Goal: Information Seeking & Learning: Find specific fact

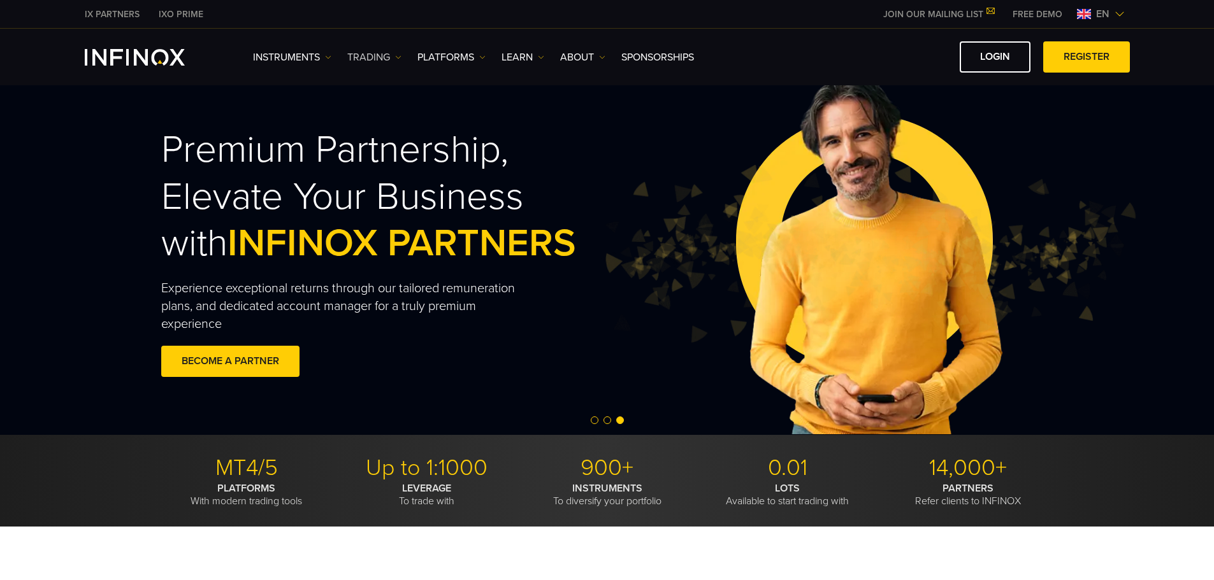
click at [391, 57] on link "TRADING" at bounding box center [374, 57] width 54 height 15
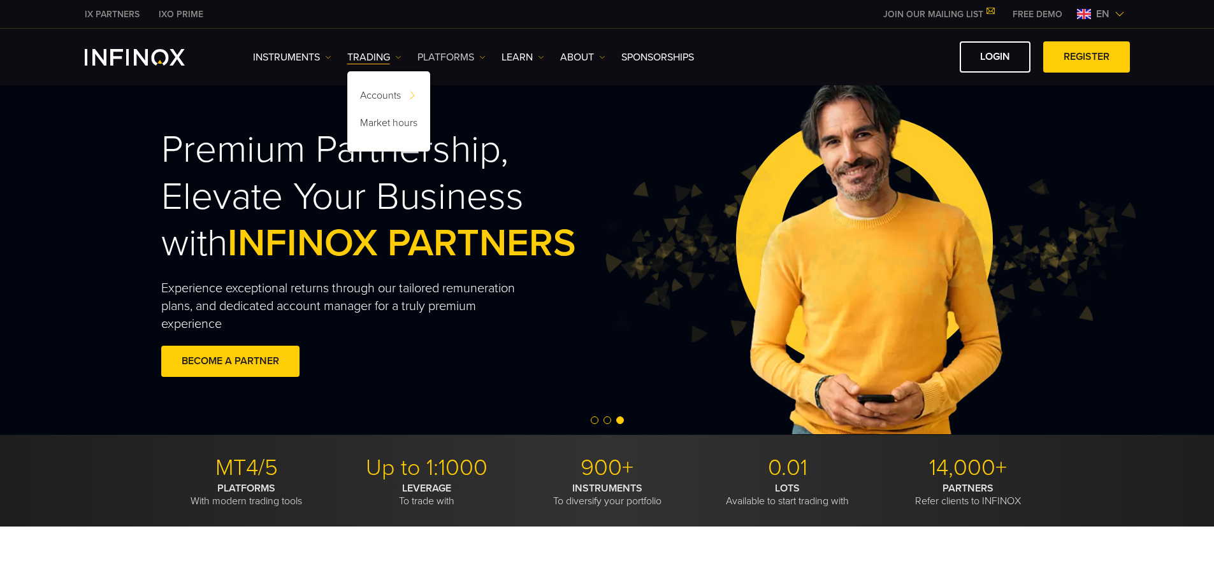
click at [471, 58] on link "PLATFORMS" at bounding box center [451, 57] width 68 height 15
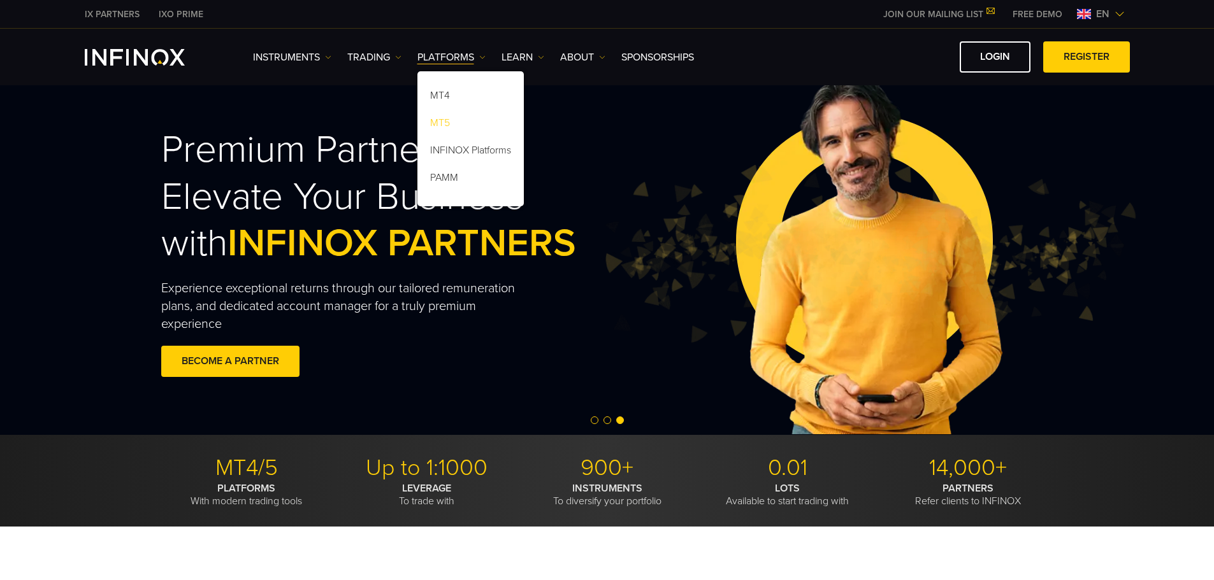
click at [442, 122] on link "MT5" at bounding box center [470, 124] width 106 height 27
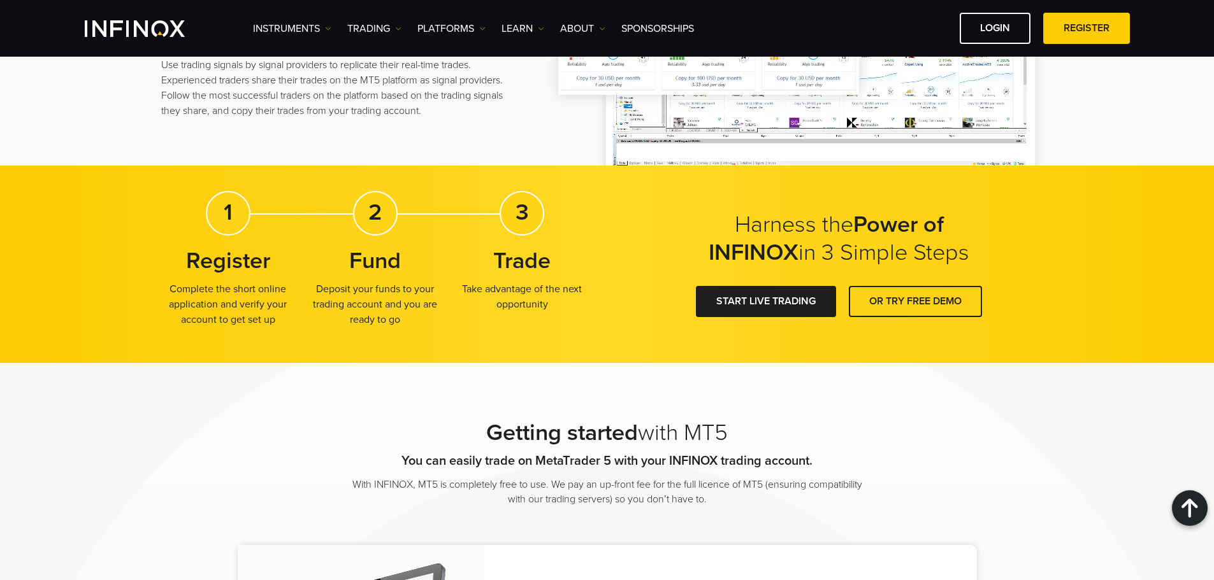
scroll to position [2357, 0]
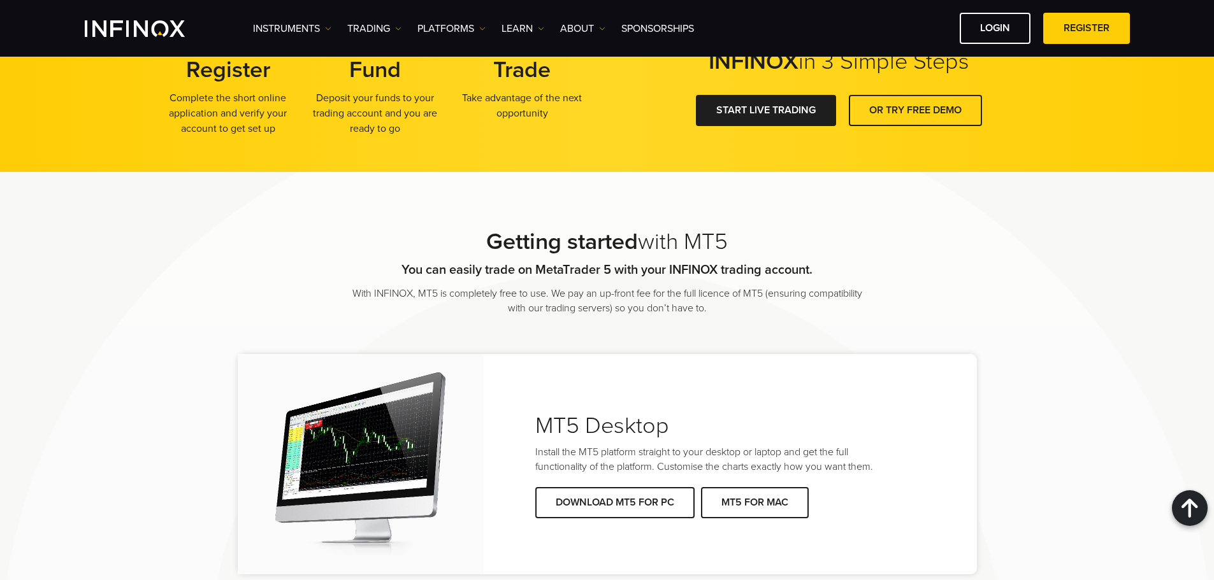
click at [633, 421] on h2 "MT5 Desktop" at bounding box center [704, 426] width 338 height 33
copy div "MT5 Desktop"
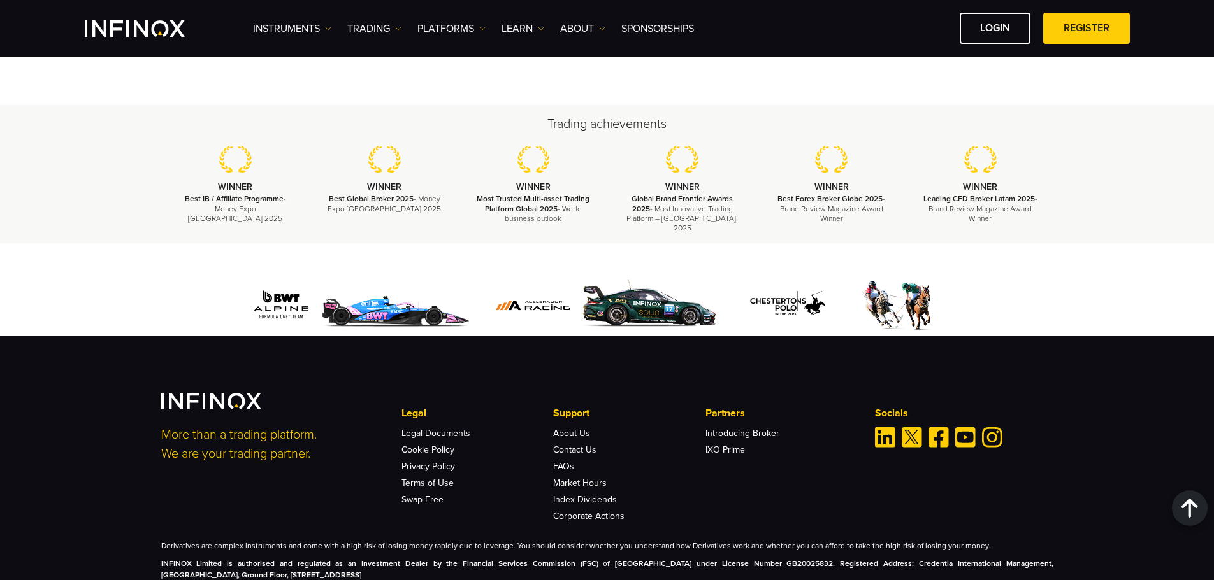
scroll to position [6063, 0]
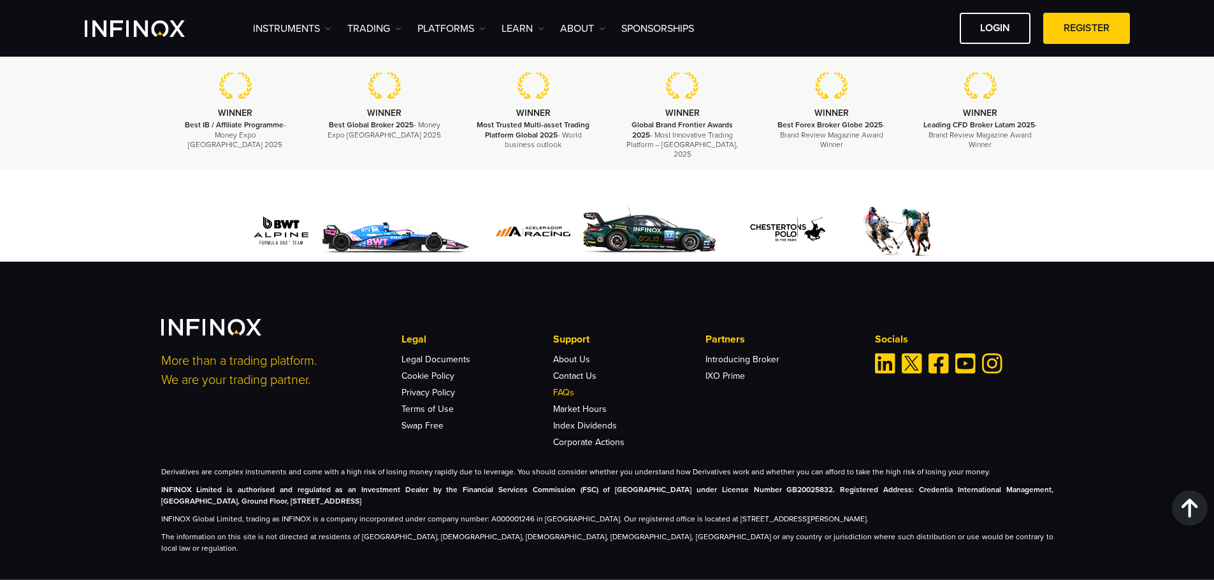
click at [573, 387] on link "FAQs" at bounding box center [563, 392] width 21 height 11
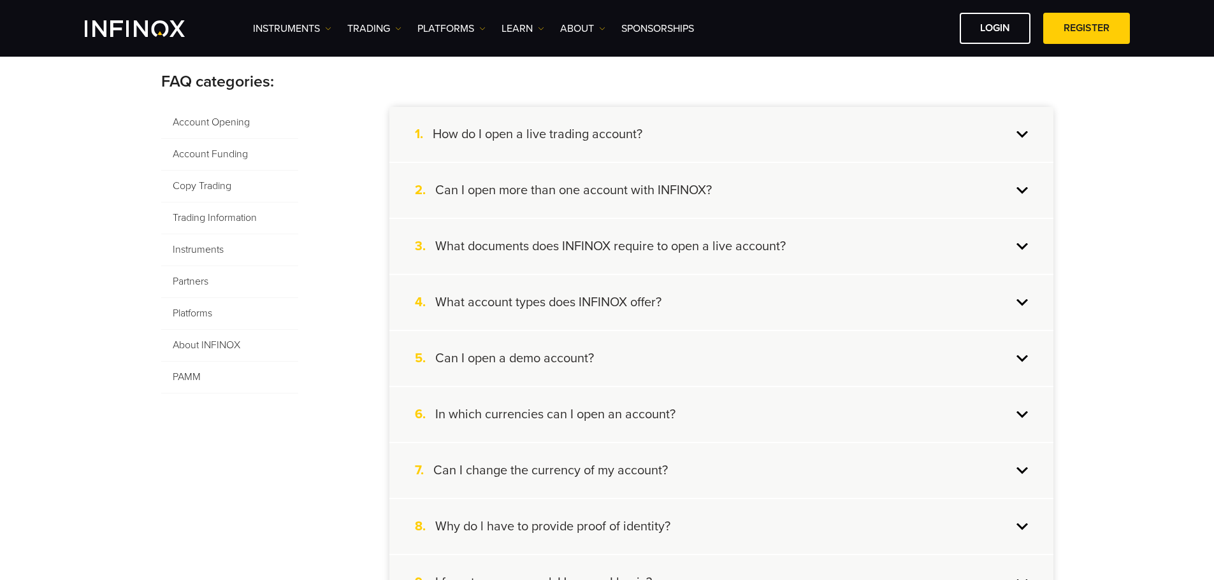
scroll to position [64, 0]
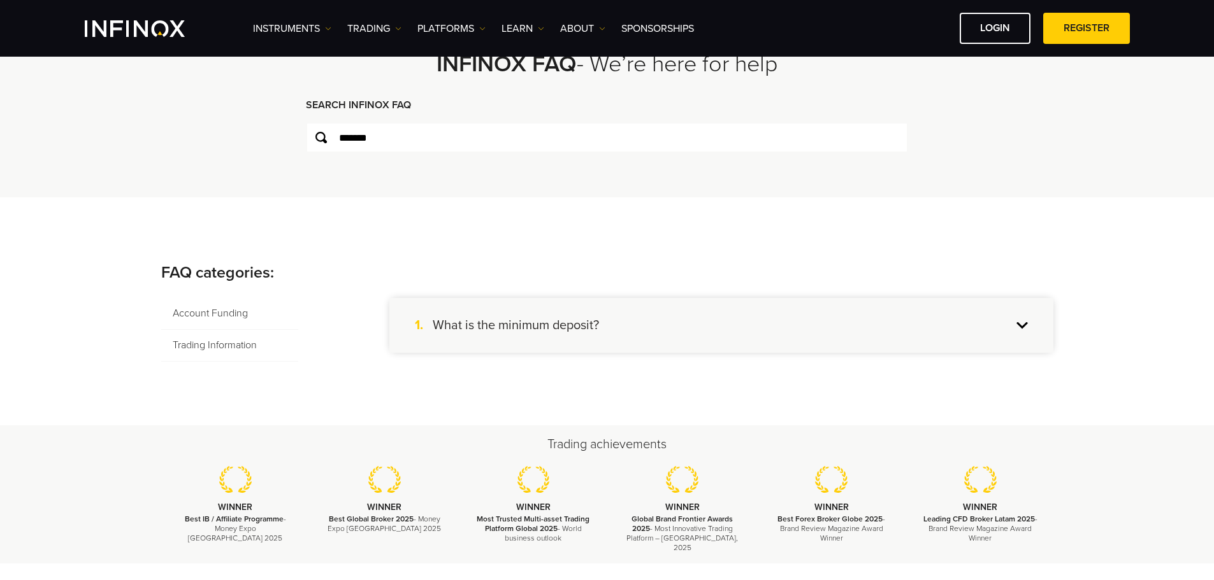
click at [533, 316] on div "1. What is the minimum deposit?" at bounding box center [721, 325] width 664 height 55
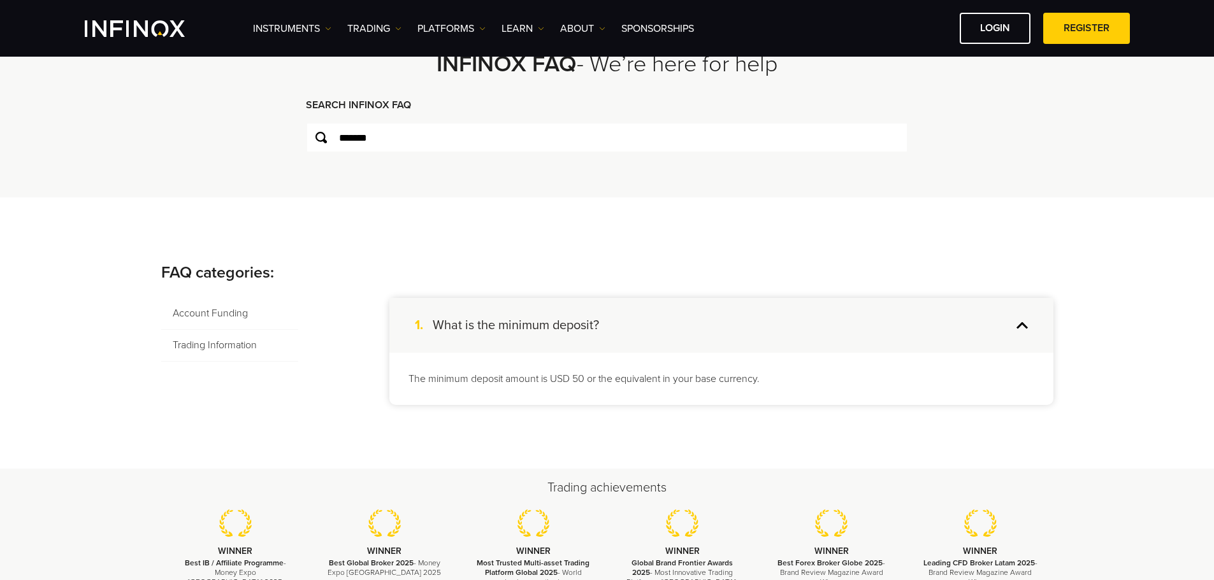
scroll to position [127, 0]
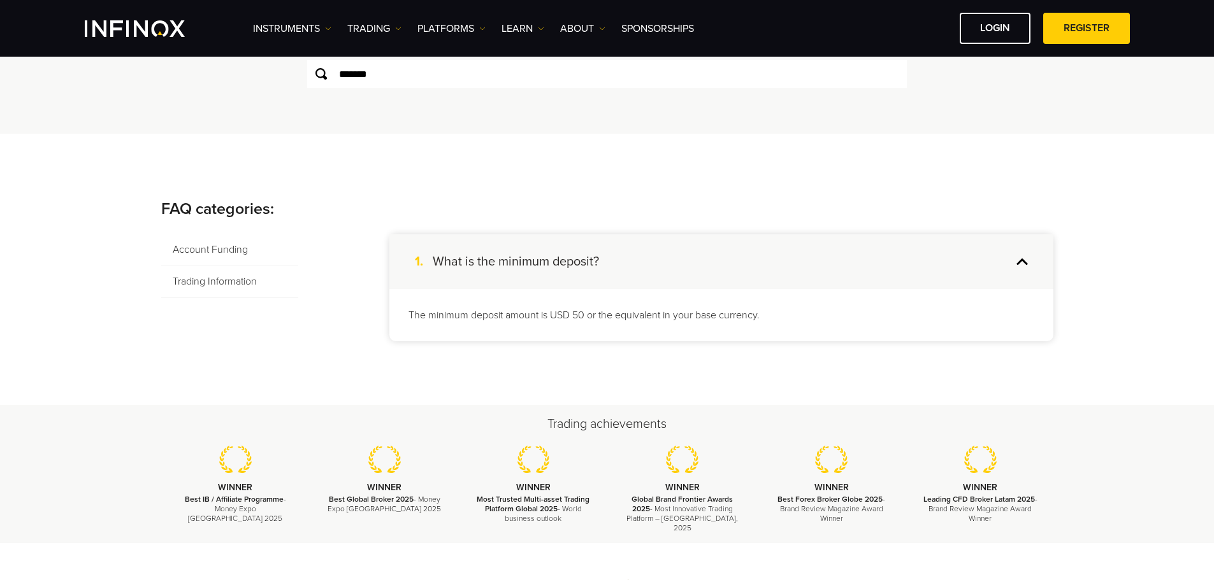
click at [491, 315] on p "The minimum deposit amount is USD 50 or the equivalent in your base currency." at bounding box center [721, 315] width 626 height 15
copy body "The minimum deposit amount is USD 50 or the equivalent in your base currency."
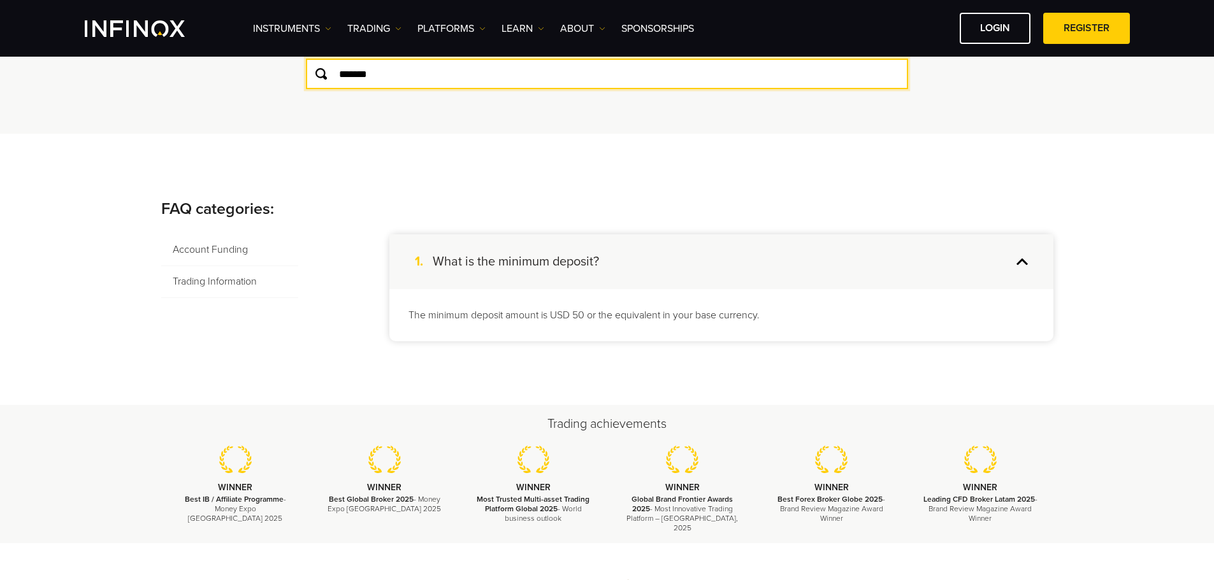
click at [447, 82] on input "*******" at bounding box center [607, 74] width 602 height 31
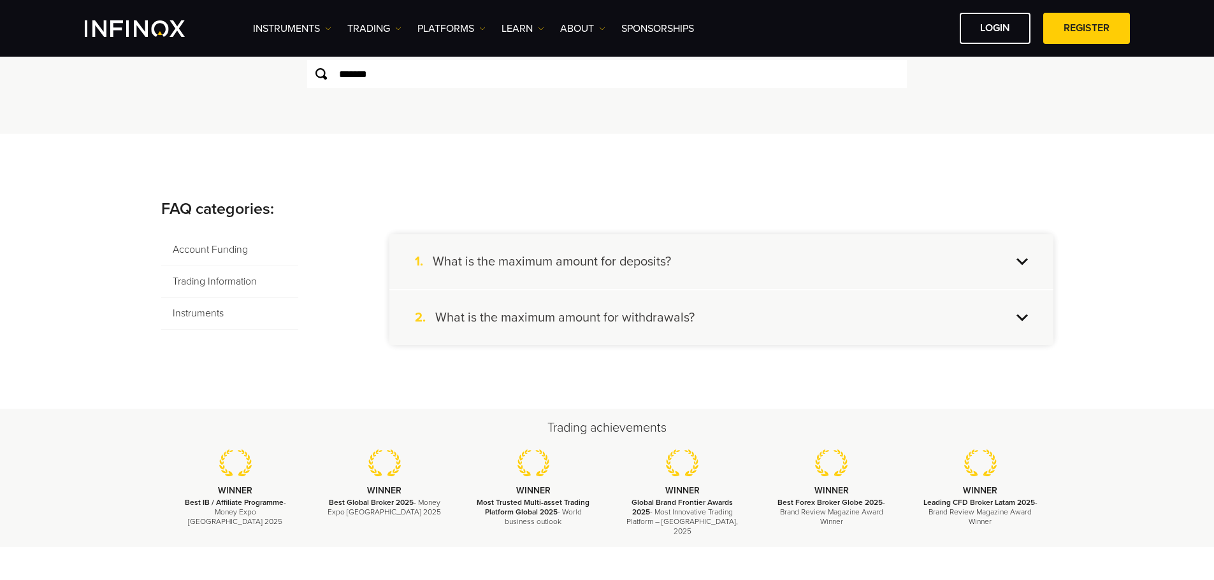
click at [584, 312] on h4 "What is the maximum amount for withdrawals?" at bounding box center [564, 318] width 259 height 17
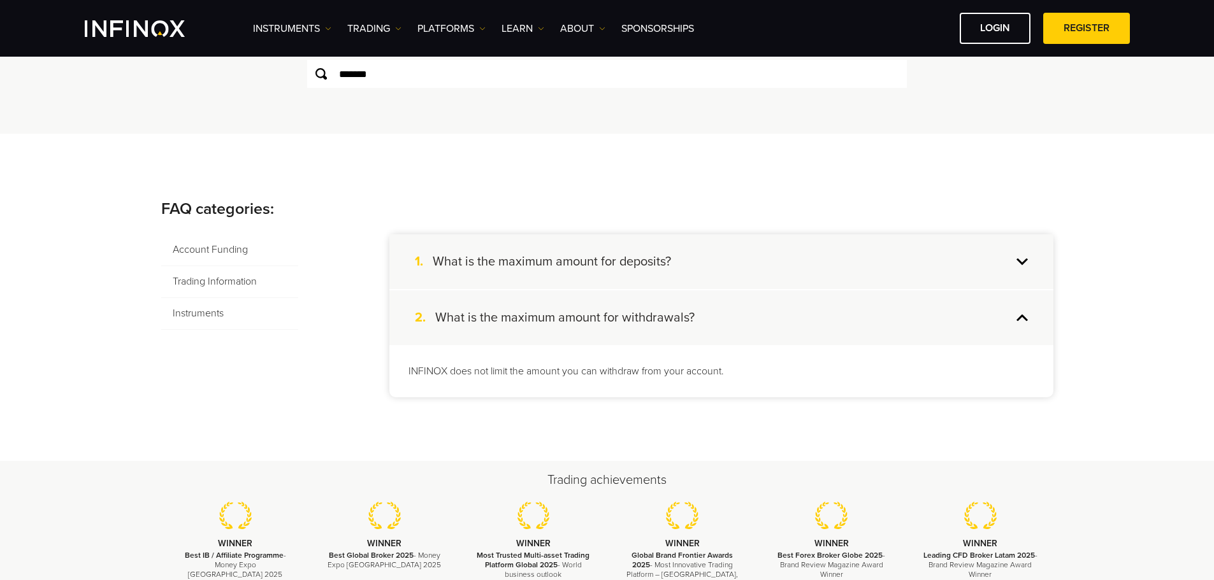
click at [597, 268] on h4 "What is the maximum amount for deposits?" at bounding box center [552, 262] width 238 height 17
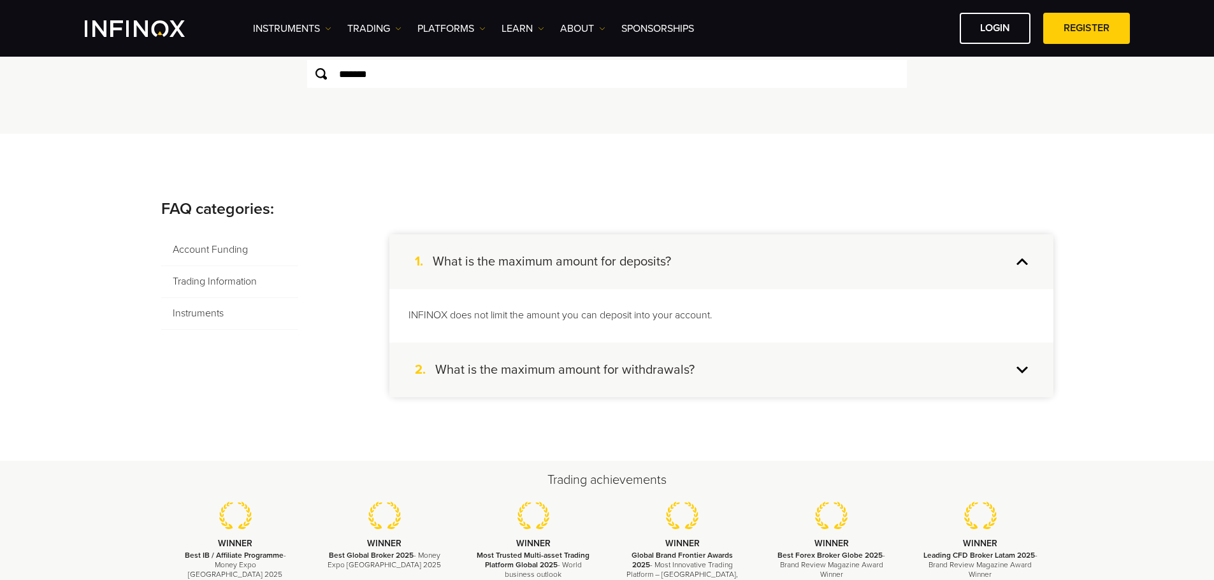
click at [635, 262] on h4 "What is the maximum amount for deposits?" at bounding box center [552, 262] width 238 height 17
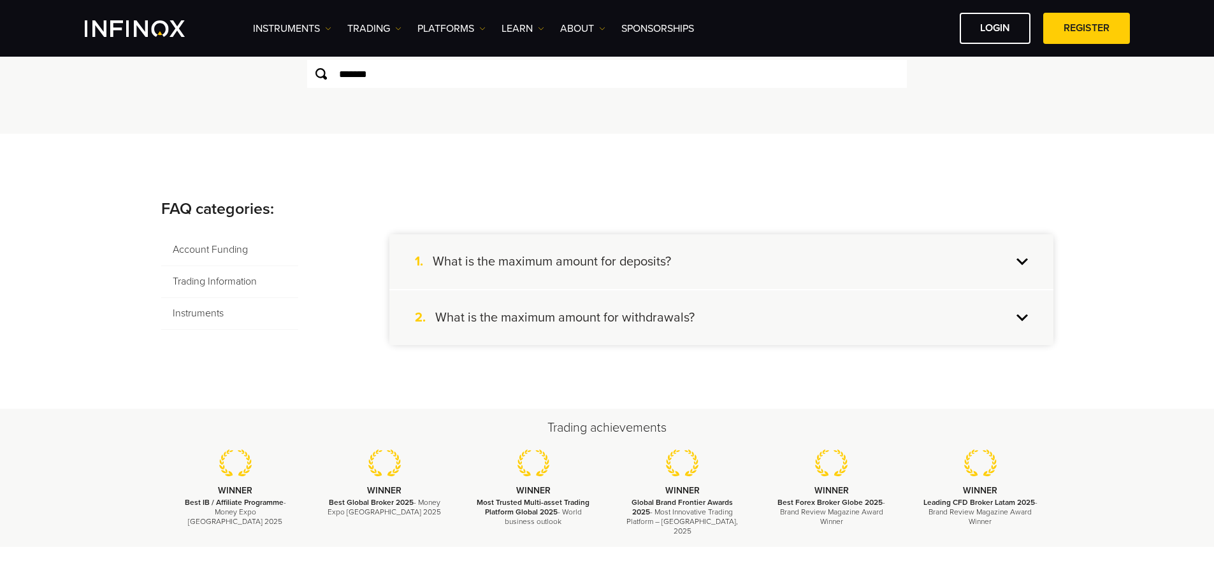
click at [635, 262] on h4 "What is the maximum amount for deposits?" at bounding box center [552, 262] width 238 height 17
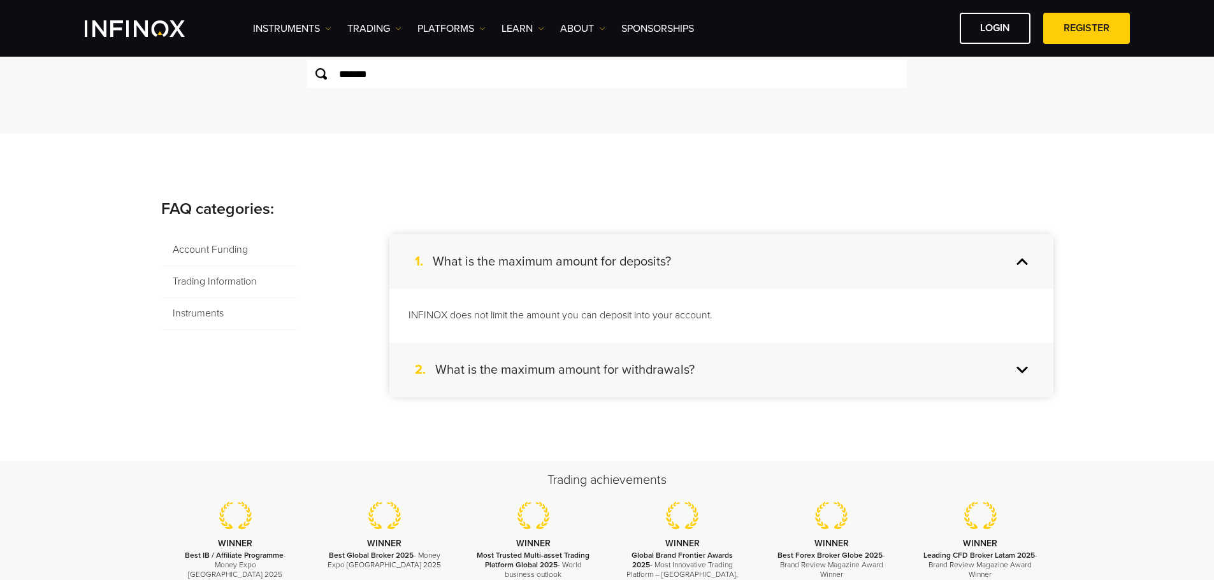
click at [572, 361] on div "2. What is the maximum amount for withdrawals?" at bounding box center [721, 370] width 664 height 55
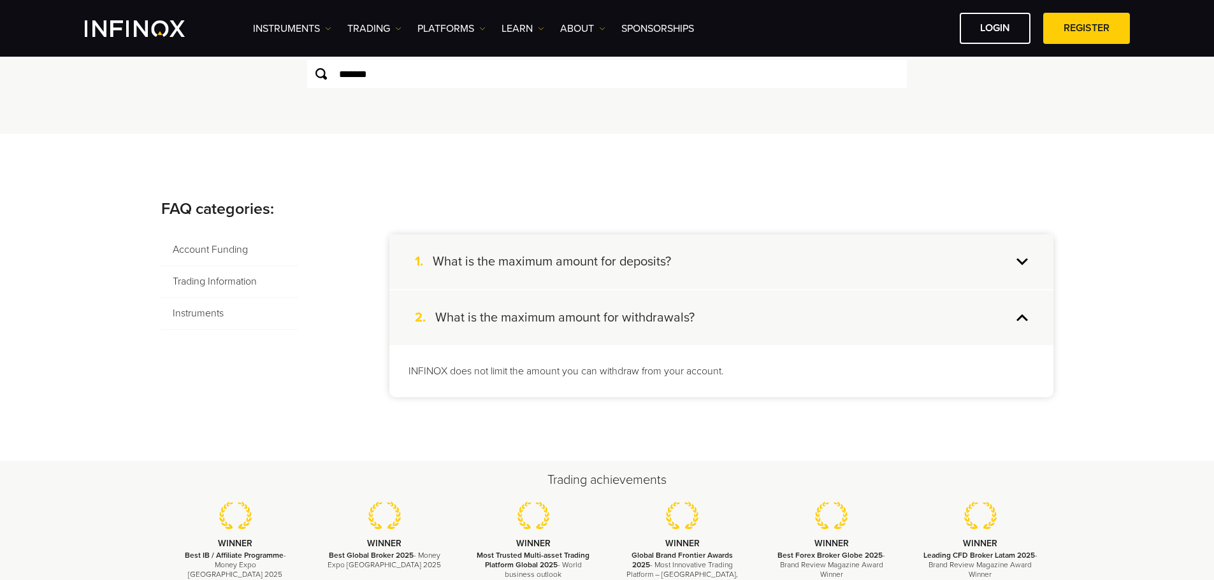
click at [599, 376] on p "INFINOX does not limit the amount you can withdraw from your account." at bounding box center [721, 371] width 626 height 15
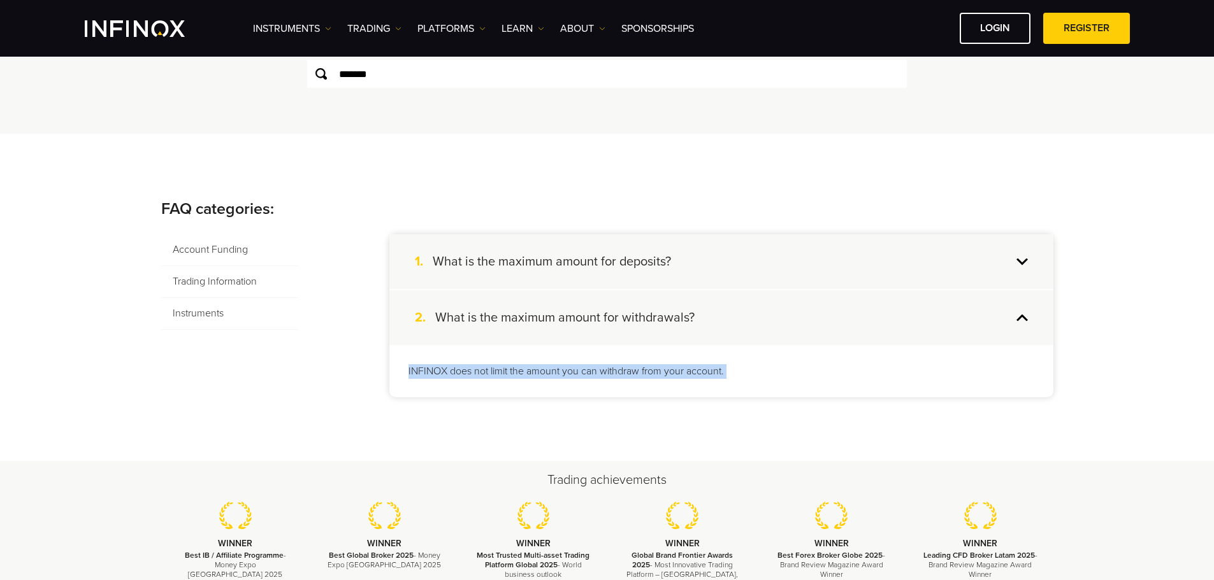
click at [599, 376] on p "INFINOX does not limit the amount you can withdraw from your account." at bounding box center [721, 371] width 626 height 15
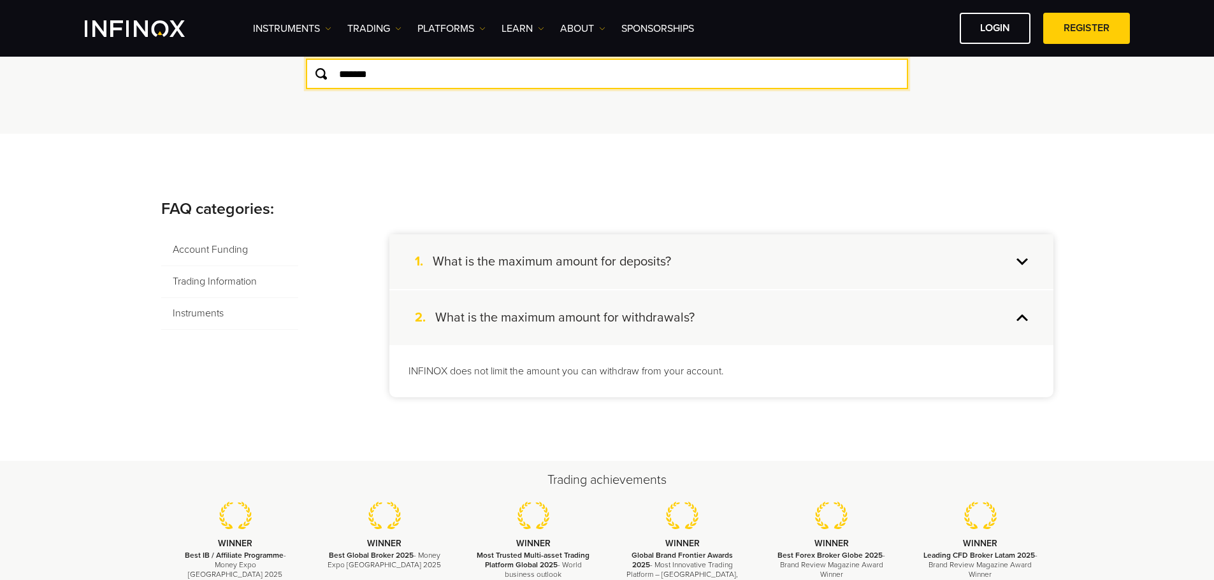
click at [515, 78] on input "*******" at bounding box center [607, 74] width 602 height 31
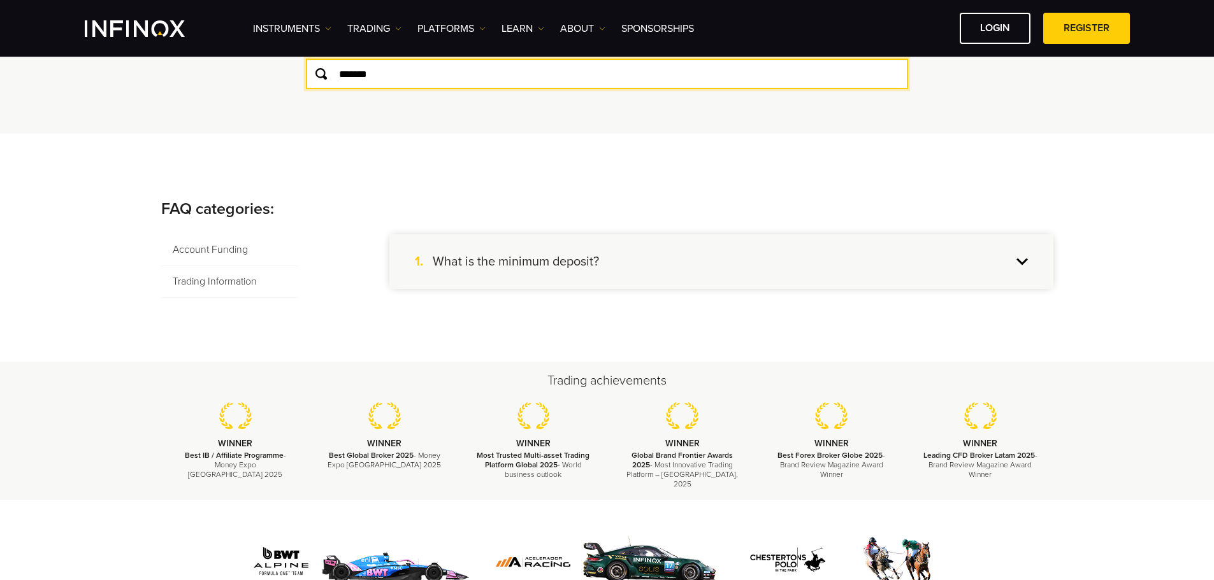
click at [484, 60] on input "*******" at bounding box center [607, 74] width 602 height 31
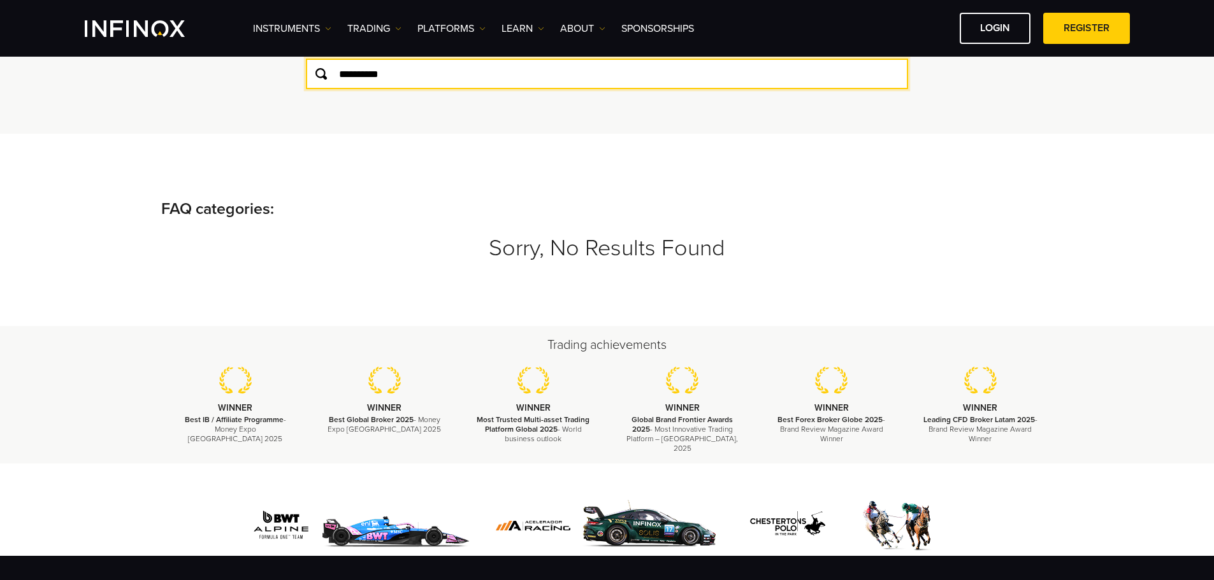
click at [427, 70] on input "**********" at bounding box center [607, 74] width 602 height 31
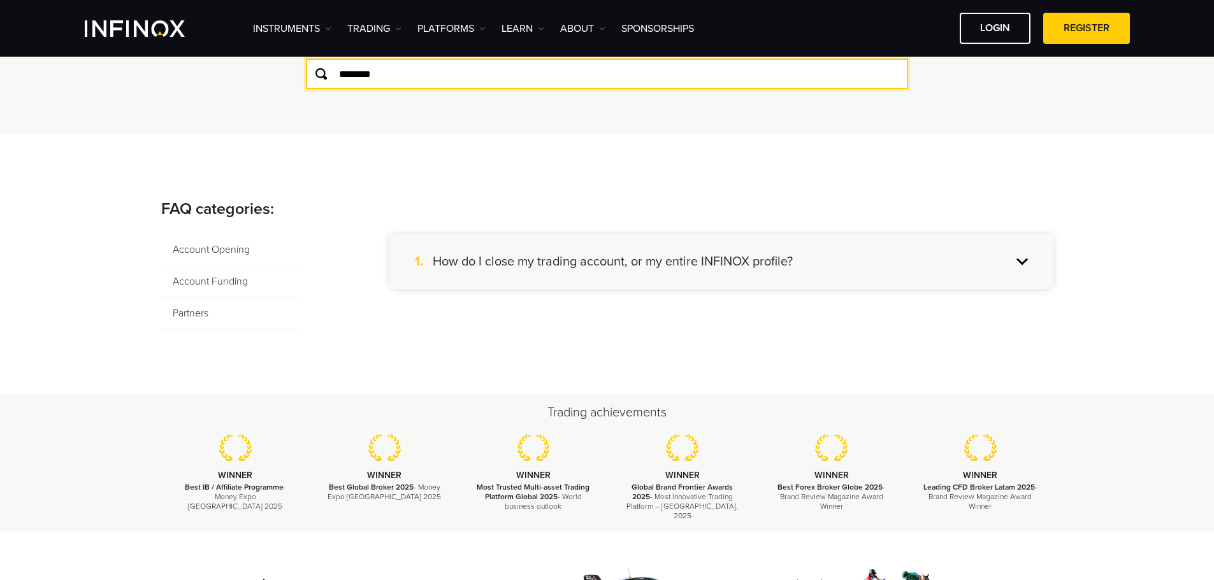
type input "********"
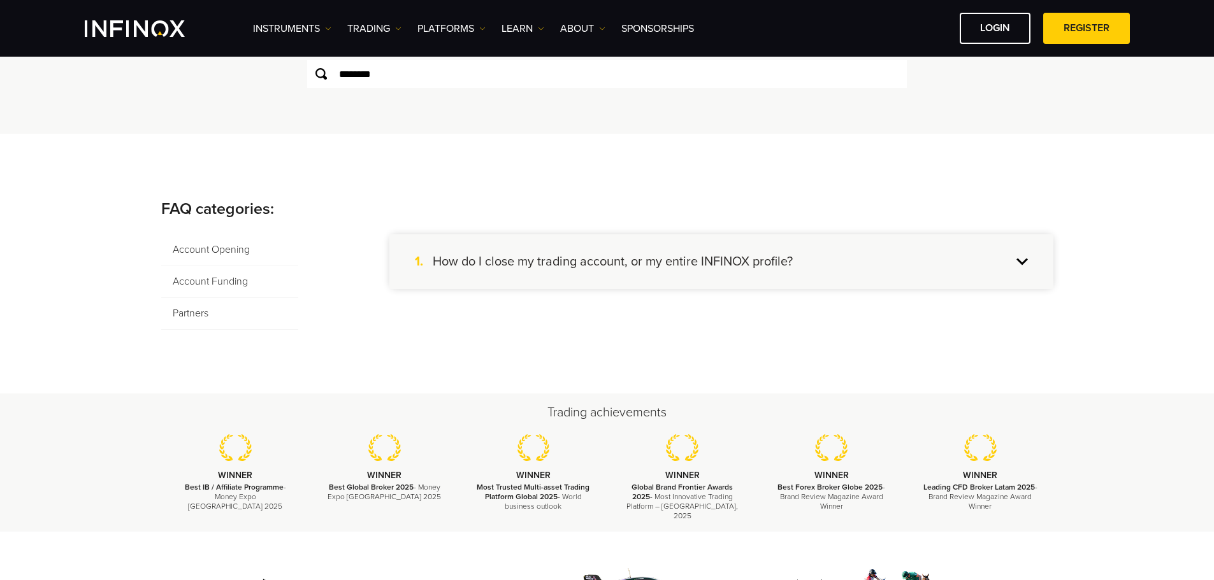
click at [665, 269] on h4 "How do I close my trading account, or my entire INFINOX profile?" at bounding box center [613, 262] width 360 height 17
click at [665, 280] on div "1. How do I close my trading account, or my entire INFINOX profile?" at bounding box center [721, 261] width 664 height 55
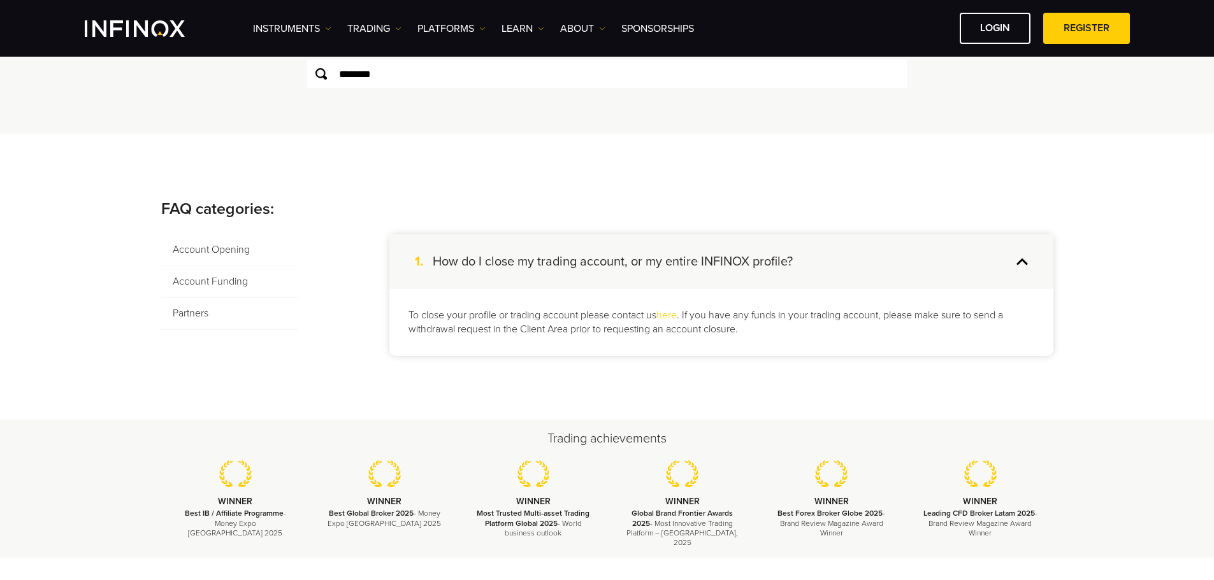
click at [560, 370] on div "FAQ categories: Sorry, No Results Found Account Opening Account Funding Partner…" at bounding box center [607, 277] width 1214 height 286
